Goal: Task Accomplishment & Management: Complete application form

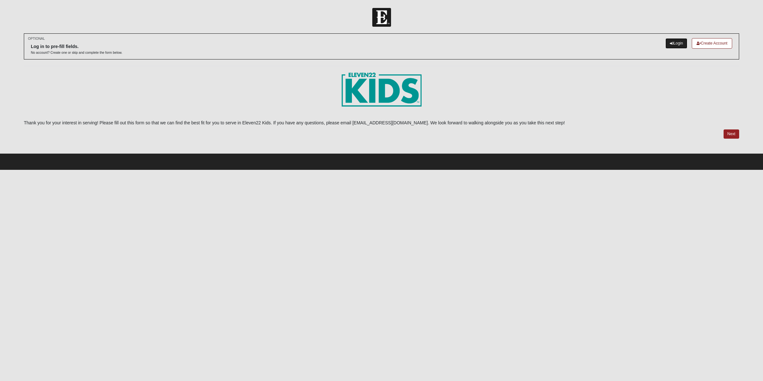
click at [610, 42] on link "Login" at bounding box center [676, 43] width 22 height 10
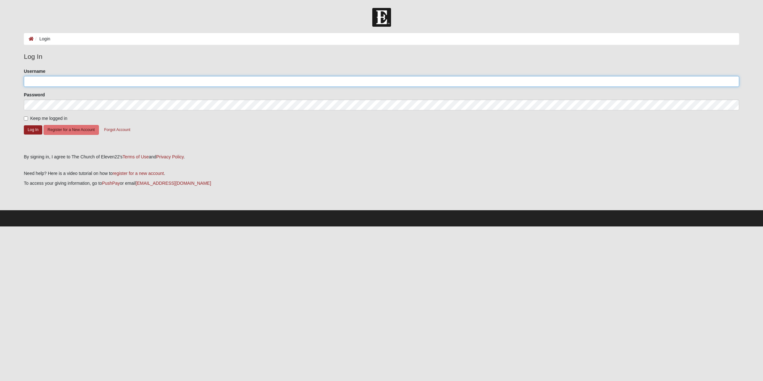
click at [66, 81] on input "Username" at bounding box center [381, 81] width 715 height 11
type input "ChrisMiller14"
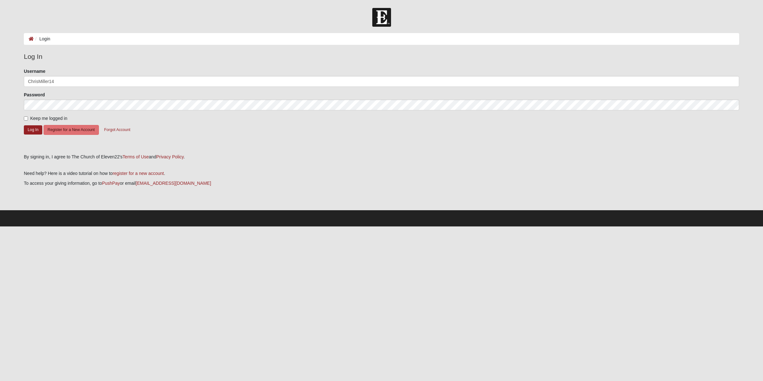
click at [25, 123] on form "Please correct the following: Username ChrisMiller14 Password Keep me logged in…" at bounding box center [381, 108] width 715 height 81
click at [25, 121] on label "Keep me logged in" at bounding box center [46, 118] width 44 height 7
click at [25, 120] on input "Keep me logged in" at bounding box center [26, 118] width 4 height 4
checkbox input "true"
click at [30, 133] on button "Log In" at bounding box center [33, 129] width 18 height 9
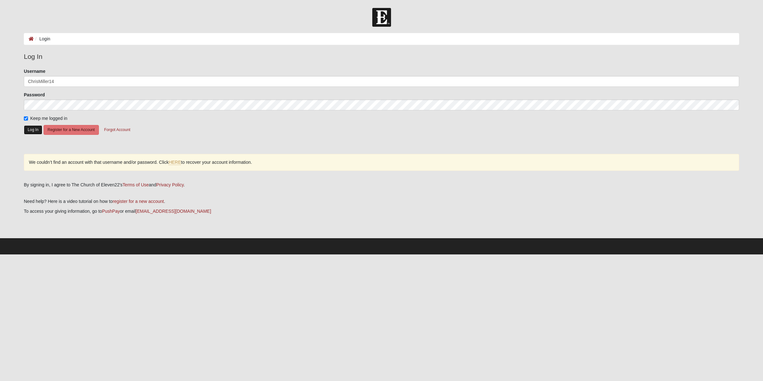
click at [29, 128] on button "Log In" at bounding box center [33, 129] width 18 height 9
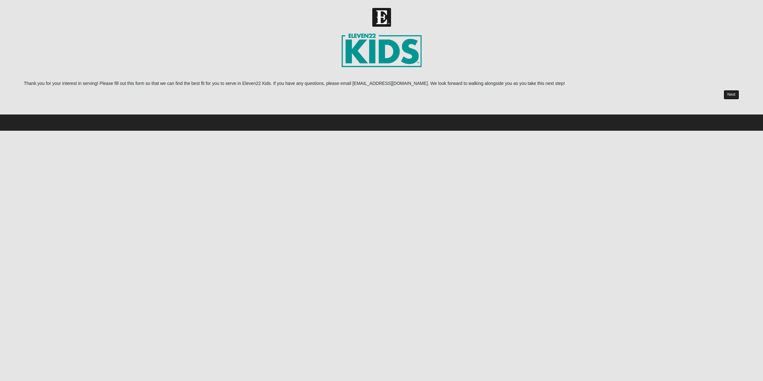
click at [733, 93] on link "Next" at bounding box center [732, 94] width 16 height 9
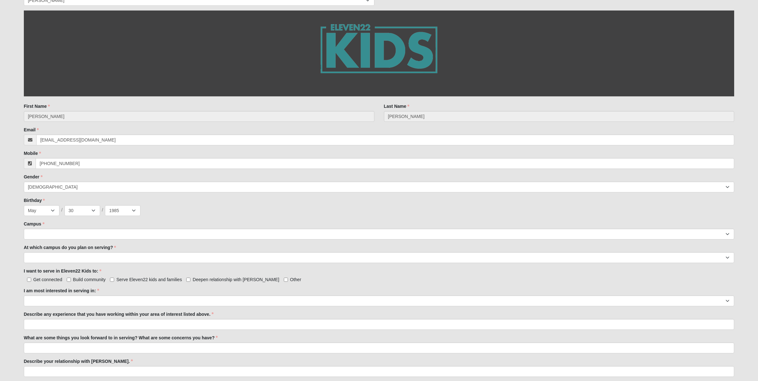
scroll to position [159, 0]
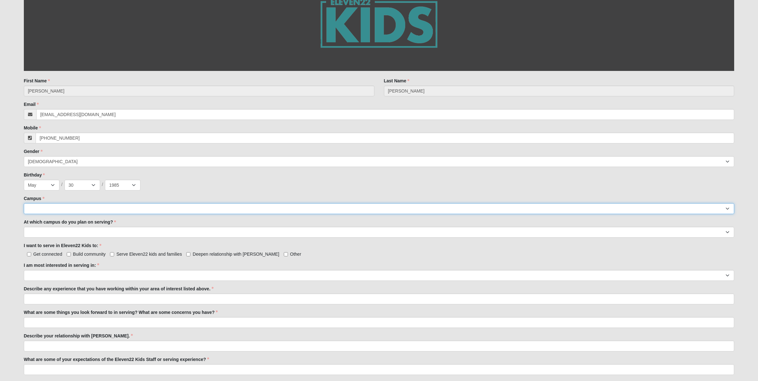
select select "17"
select select "Wildlight"
click at [112, 255] on input "Serve Eleven22 kids and families" at bounding box center [112, 254] width 4 height 4
checkbox input "true"
click at [71, 253] on label "Build community" at bounding box center [86, 254] width 39 height 6
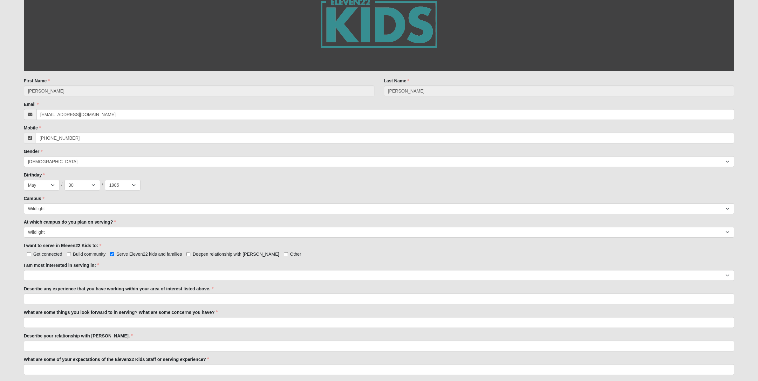
click at [71, 253] on input "Build community" at bounding box center [69, 254] width 4 height 4
checkbox input "true"
click at [187, 255] on input "Deepen relationship with Jesus" at bounding box center [188, 254] width 4 height 4
checkbox input "true"
select select "Undecided"
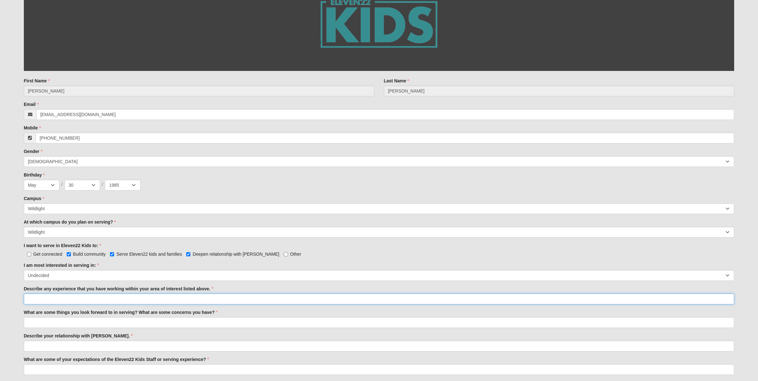
click at [164, 298] on input "Describe any experience that you have working within your area of interest list…" at bounding box center [379, 298] width 711 height 11
type input "I served as a Youth Pastor for a church in St. Petersburg prior to moving to th…"
click at [139, 324] on input "What are some things you look forward to in serving? What are some concerns you…" at bounding box center [379, 322] width 711 height 11
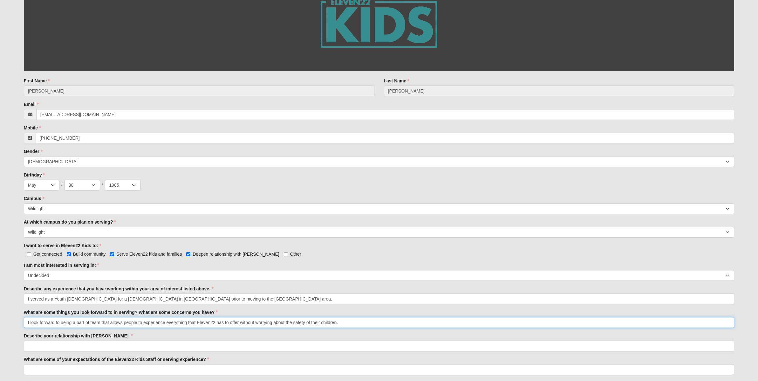
click at [91, 322] on input "I look forward to being a part of team that allows people to experience everyth…" at bounding box center [379, 322] width 711 height 11
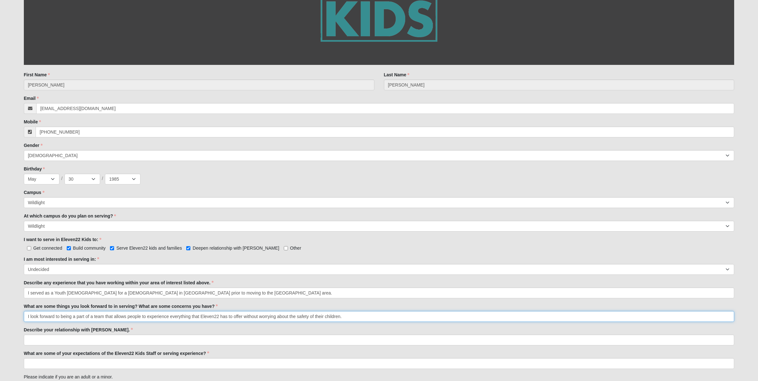
scroll to position [198, 0]
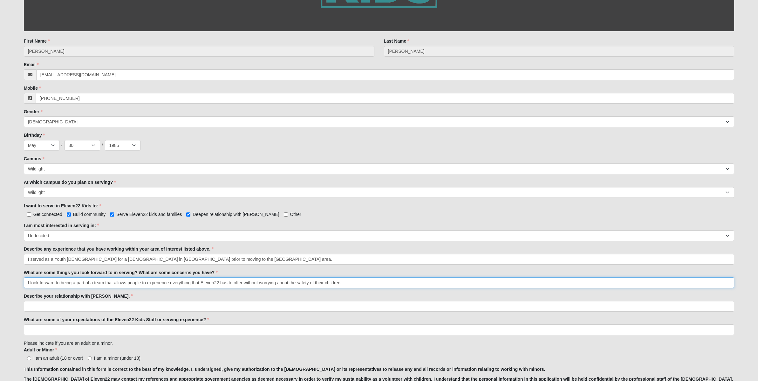
type input "I look forward to being a part of a team that allows people to experience every…"
click at [110, 305] on input "Describe your relationship with Jesus." at bounding box center [379, 306] width 711 height 11
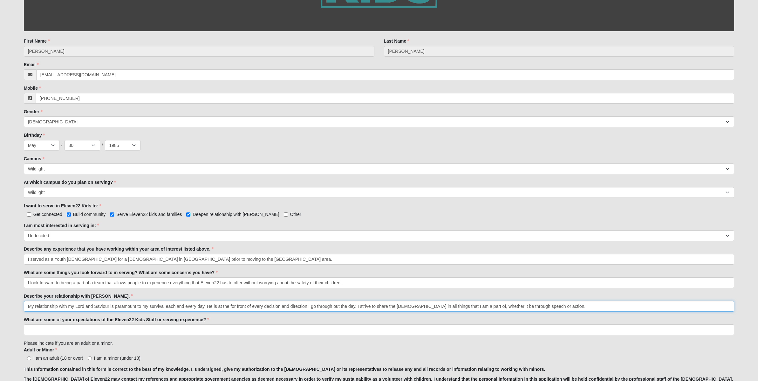
type input "My relationship with my Lord and Saviour is paramount to my survival each and e…"
click at [127, 332] on input "What are some of your expectations of the Eleven22 Kids Staff or serving experi…" at bounding box center [379, 329] width 711 height 11
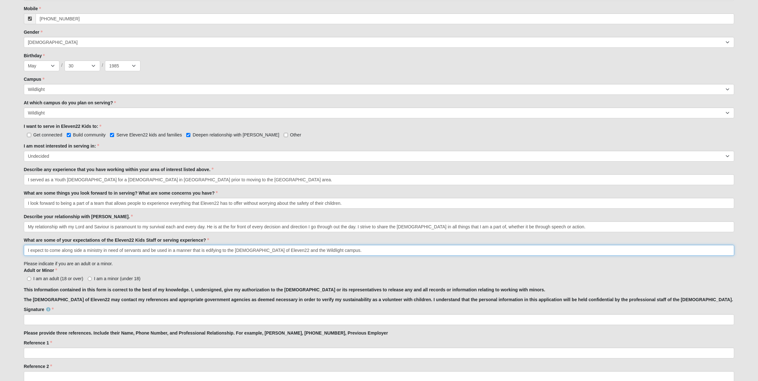
type input "I expect to come along side a ministry in need of servants and be used in a man…"
click at [59, 278] on span "I am an adult (18 or over)" at bounding box center [58, 278] width 50 height 5
click at [31, 278] on input "I am an adult (18 or over)" at bounding box center [29, 279] width 4 height 4
radio input "true"
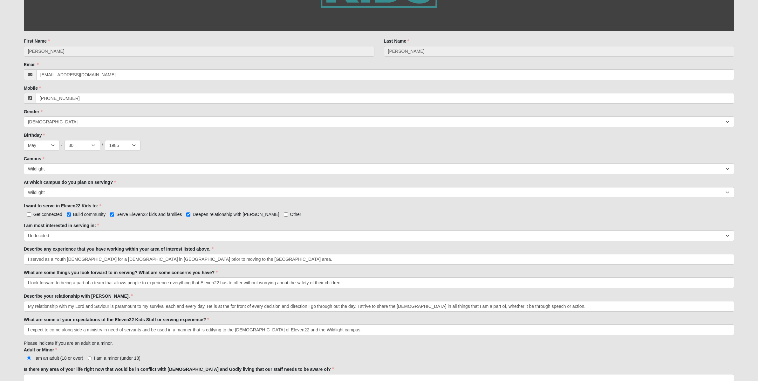
scroll to position [318, 0]
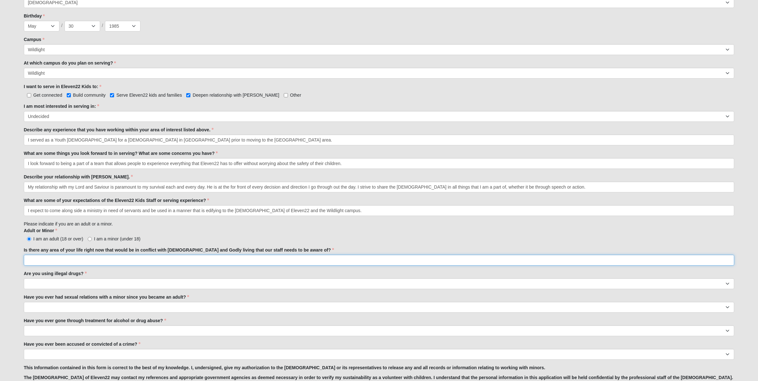
click at [158, 261] on input "Is there any area of your life right now that would be in conflict with biblica…" at bounding box center [379, 260] width 711 height 11
click at [156, 260] on input "No. I am currently an 1825 Disciple Group leader and I lead two Diciple Groups" at bounding box center [379, 260] width 711 height 11
click at [198, 261] on input "No. I am currently an 1825 Disciple Group leader and I lead two Disciple Groups" at bounding box center [379, 260] width 711 height 11
type input "No. I am currently an 1825 Disciple Group leader and I lead two Disciple Groups…"
select select "No"
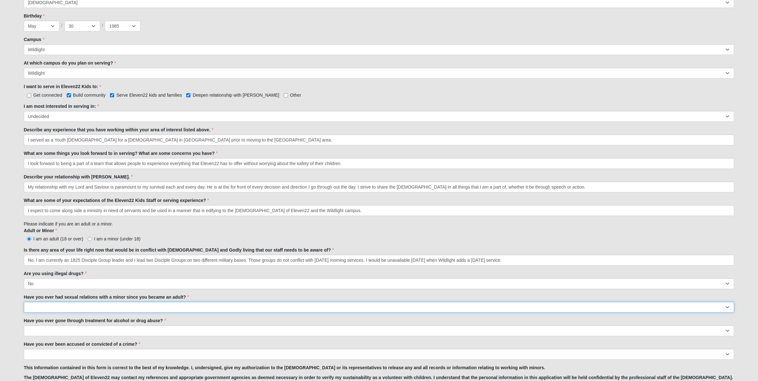
select select "No"
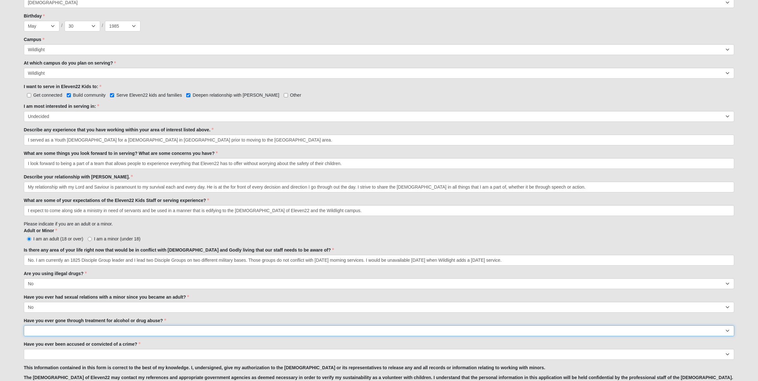
select select "No"
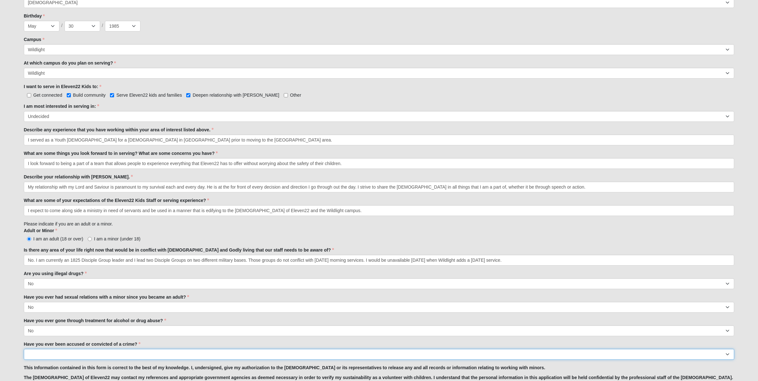
select select "No"
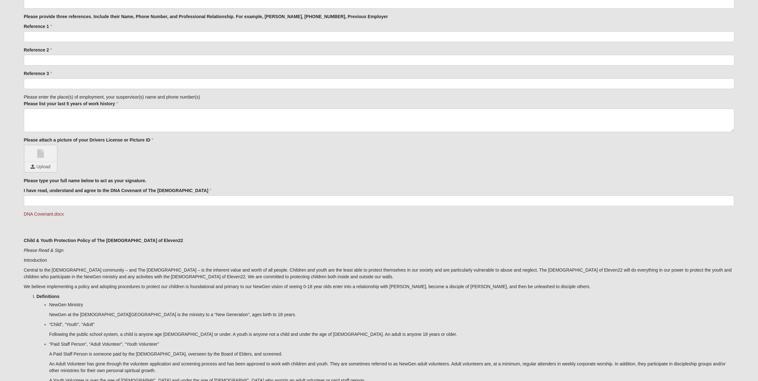
scroll to position [553, 0]
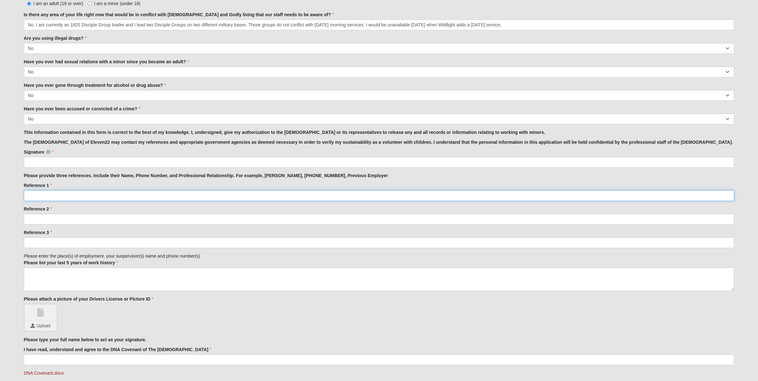
click at [60, 195] on input "Reference 1" at bounding box center [379, 195] width 711 height 11
type input "David Culotta (919) 371-8278, Accountability Partner/Matt Carrier"
click at [61, 218] on input "Reference 2" at bounding box center [379, 219] width 711 height 11
type input "Jason Davis, (850) 556-1525, Supervisor"
click at [72, 243] on input "Reference 3" at bounding box center [379, 242] width 711 height 11
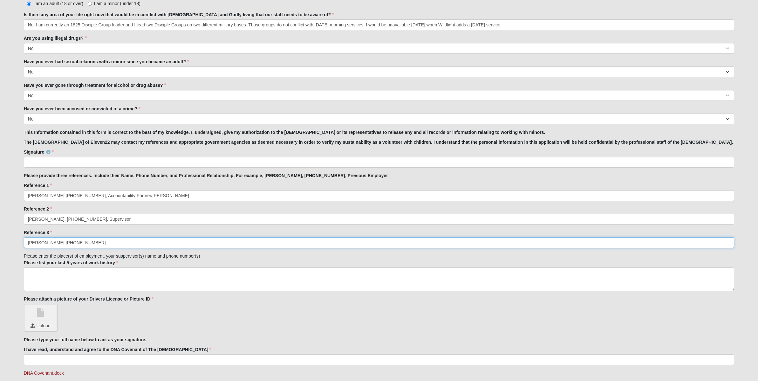
type input "Tracy Wetzel (321) 216-5302"
click at [115, 273] on textarea "Please list your last 5 years of work history" at bounding box center [379, 279] width 711 height 24
drag, startPoint x: 54, startPoint y: 218, endPoint x: 84, endPoint y: 219, distance: 29.9
click at [84, 219] on input "Jason Davis, (850) 556-1525, Supervisor" at bounding box center [379, 219] width 711 height 11
click at [135, 280] on textarea "Air National Guard (FL) F-35 Unit Conversion Office - Capt Jason Davis" at bounding box center [379, 279] width 711 height 24
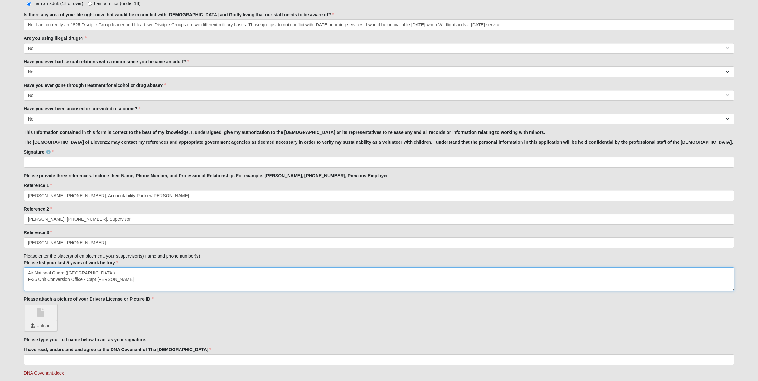
paste textarea "(850) 556-1525"
click at [70, 285] on textarea "Air National Guard (FL) F-35 Unit Conversion Office - Capt Jason Davis (850) 55…" at bounding box center [379, 279] width 711 height 24
click at [172, 281] on textarea "Air National Guard (FL) F-35 Unit Conversion Office - Capt Jason Davis (850) 55…" at bounding box center [379, 279] width 711 height 24
click at [83, 279] on textarea "Air National Guard (FL) F-35 Unit Conversion Office - Capt Jason Davis (850) 55…" at bounding box center [379, 279] width 711 height 24
click at [59, 287] on textarea "Air National Guard (FL) F-35 Unit Conversion Office (Jan 2024- Present) - Capt …" at bounding box center [379, 279] width 711 height 24
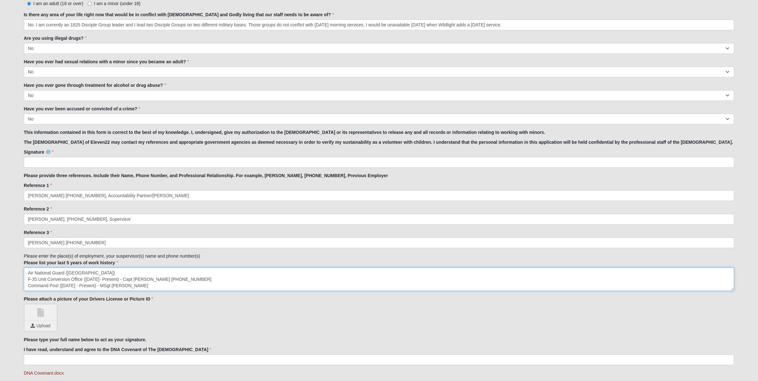
click at [106, 279] on textarea "Air National Guard (FL) F-35 Unit Conversion Office (Jan 2024- Present) - Capt …" at bounding box center [379, 279] width 711 height 24
click at [175, 284] on textarea "Air National Guard (FL) F-35 Unit Conversion Office (Jan 2024 - Present) - Capt…" at bounding box center [379, 279] width 711 height 24
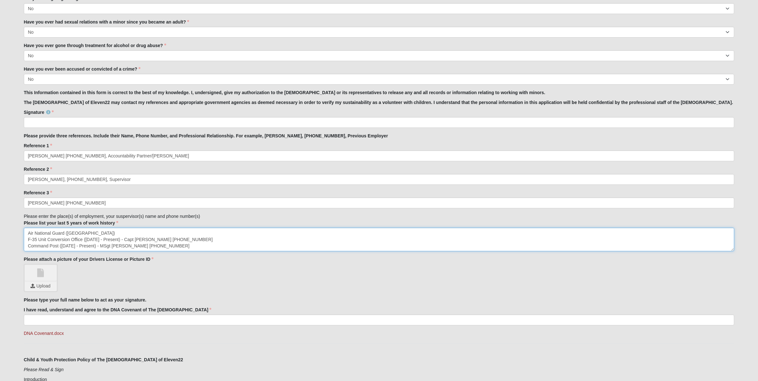
type textarea "Air National Guard (FL) F-35 Unit Conversion Office (Jan 2024 - Present) - Capt…"
click at [47, 287] on input "file" at bounding box center [41, 286] width 32 height 10
click at [120, 321] on input "I have read, understand and agree to the DNA Covenant of The Church of Eleven22" at bounding box center [379, 319] width 711 height 11
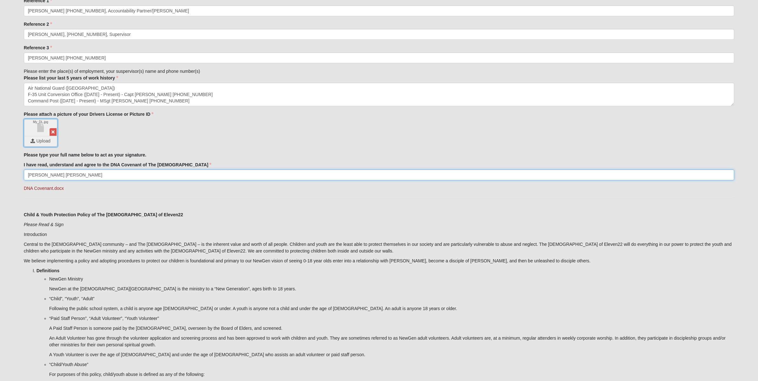
scroll to position [712, 0]
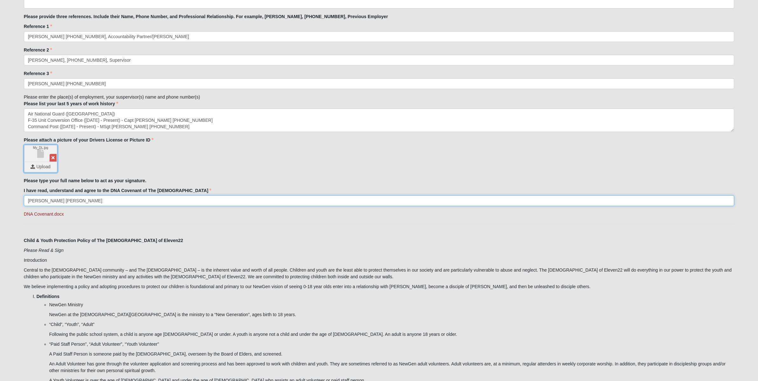
click at [60, 201] on input "Christopher Paul Miller" at bounding box center [379, 200] width 711 height 11
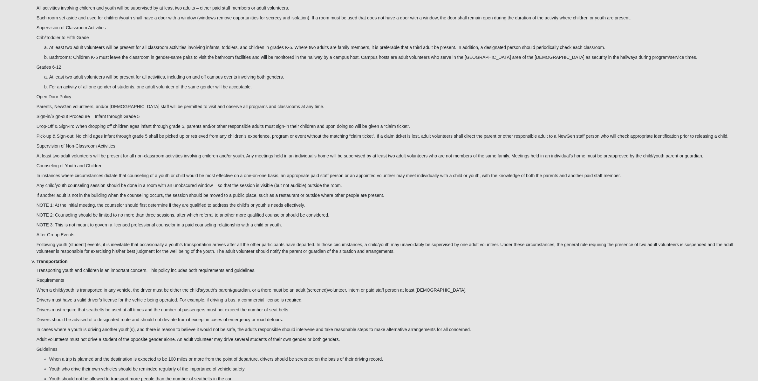
scroll to position [1704, 0]
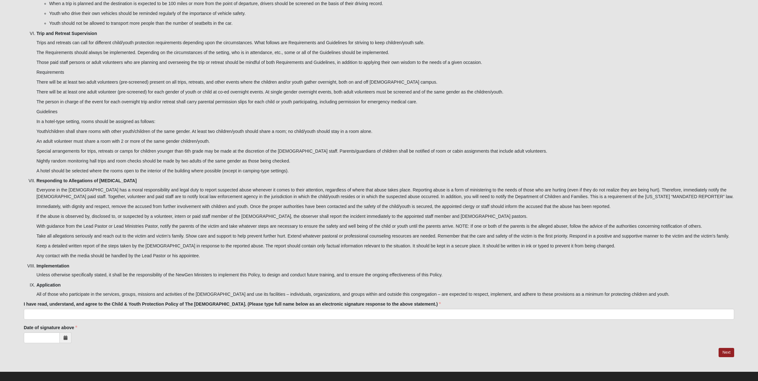
type input "Christopher Paul Miller"
paste input "Christopher Paul Miller"
type input "Christopher Paul Miller"
click at [67, 332] on span at bounding box center [66, 337] width 12 height 11
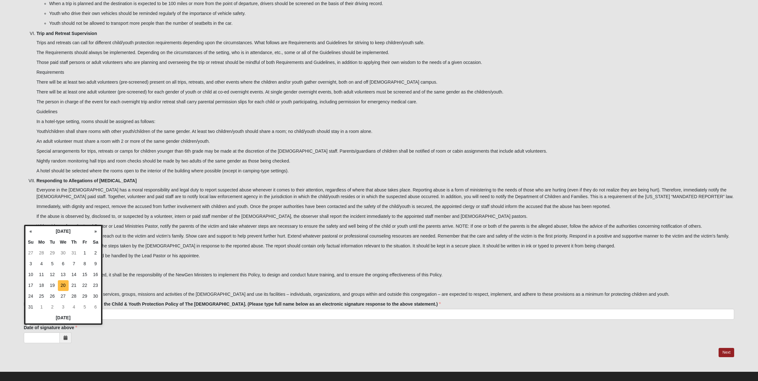
click at [63, 286] on td "20" at bounding box center [63, 285] width 11 height 11
type input "08/20/2025"
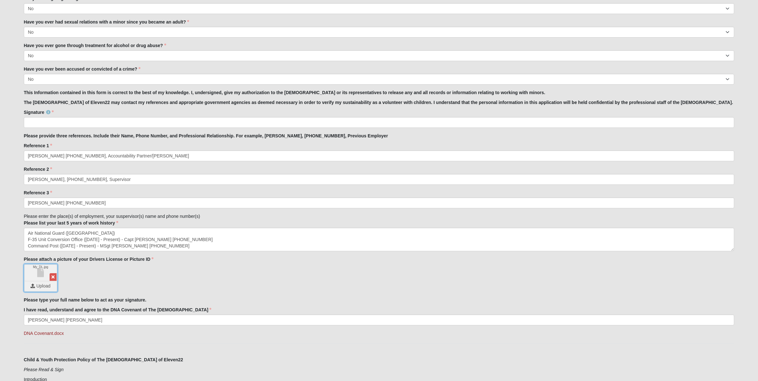
scroll to position [513, 0]
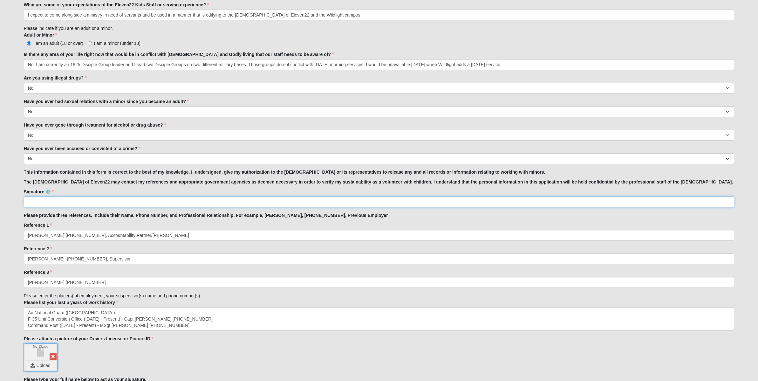
click at [123, 203] on input "Signature" at bounding box center [379, 201] width 711 height 11
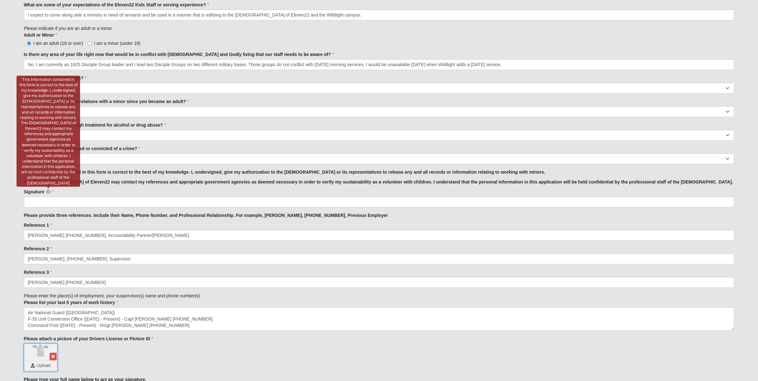
click at [50, 190] on icon at bounding box center [48, 191] width 4 height 4
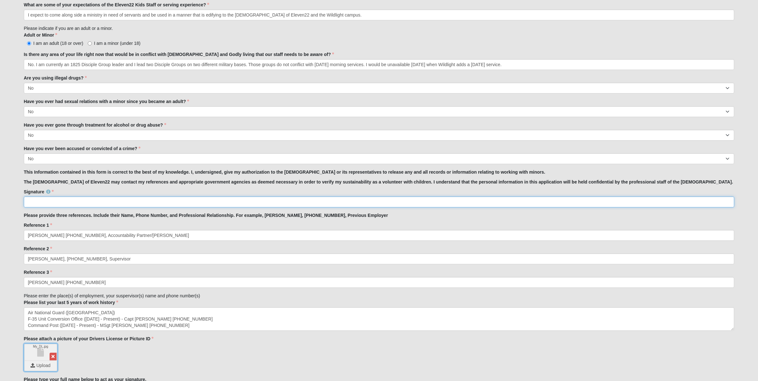
paste input "Christopher Paul Miller"
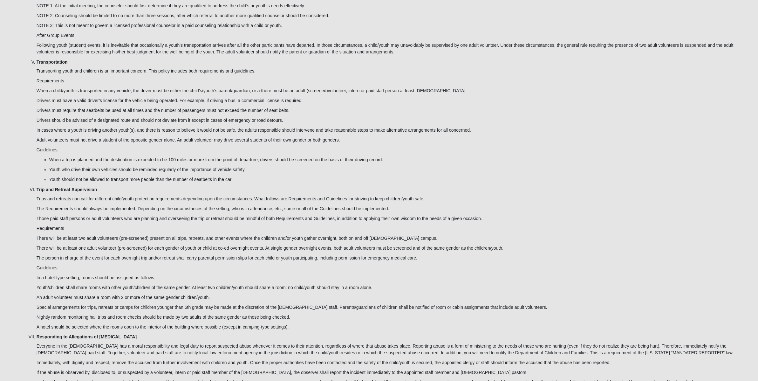
scroll to position [1704, 0]
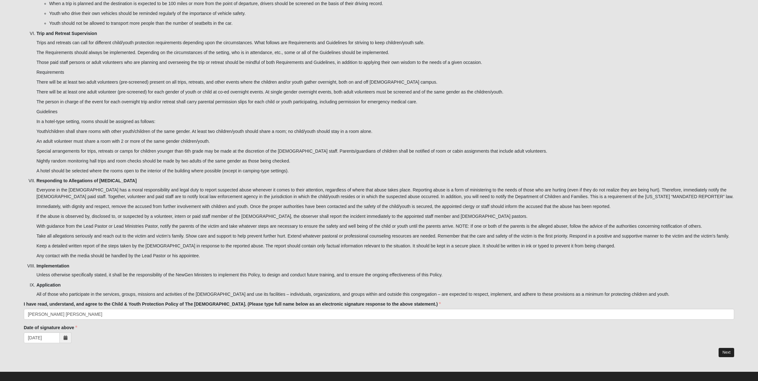
type input "Christopher Paul Miller"
click at [723, 348] on link "Next" at bounding box center [727, 352] width 16 height 9
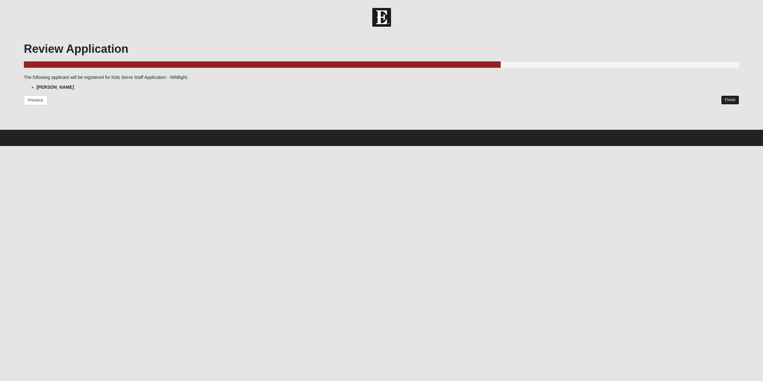
click at [726, 99] on link "Finish" at bounding box center [730, 99] width 18 height 9
